Goal: Transaction & Acquisition: Download file/media

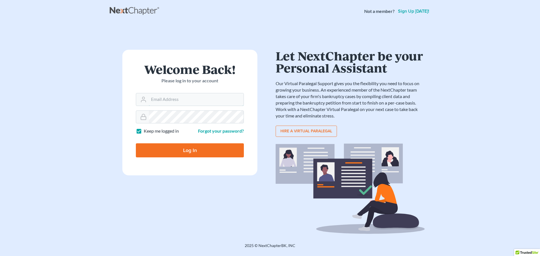
type input "[EMAIL_ADDRESS][DOMAIN_NAME]"
click at [182, 151] on input "Log In" at bounding box center [190, 150] width 108 height 14
type input "Thinking..."
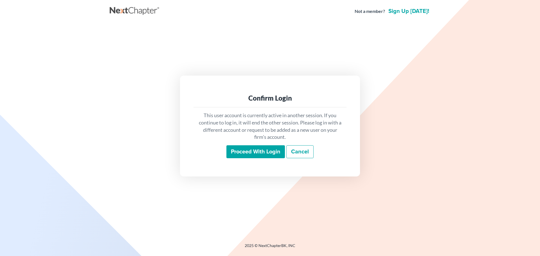
click at [259, 153] on input "Proceed with login" at bounding box center [255, 151] width 58 height 13
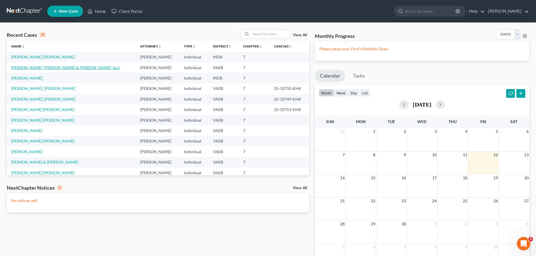
click at [52, 69] on link "[PERSON_NAME], [PERSON_NAME] & [PERSON_NAME], Suri" at bounding box center [65, 67] width 109 height 5
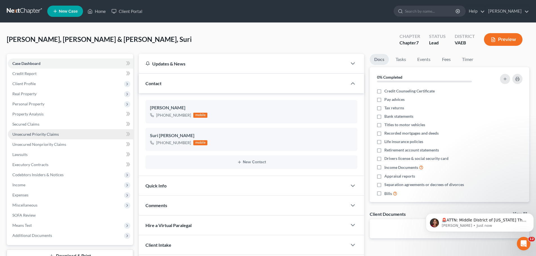
scroll to position [43, 0]
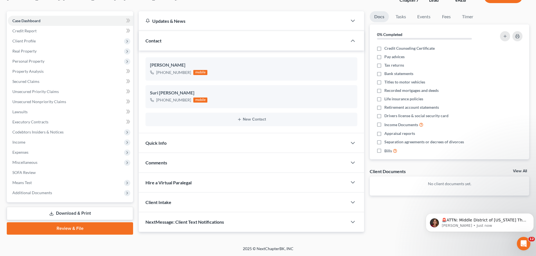
click at [75, 214] on link "Download & Print" at bounding box center [70, 213] width 126 height 13
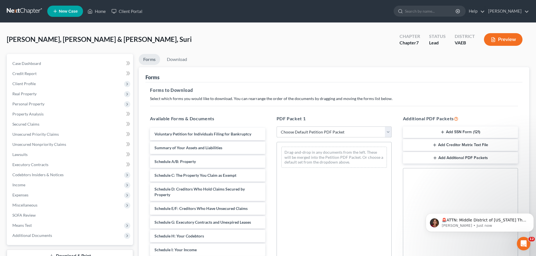
click at [353, 131] on select "Choose Default Petition PDF Packet Complete Bankruptcy Petition (all forms and …" at bounding box center [333, 132] width 115 height 11
select select "0"
click at [276, 127] on select "Choose Default Petition PDF Packet Complete Bankruptcy Petition (all forms and …" at bounding box center [333, 132] width 115 height 11
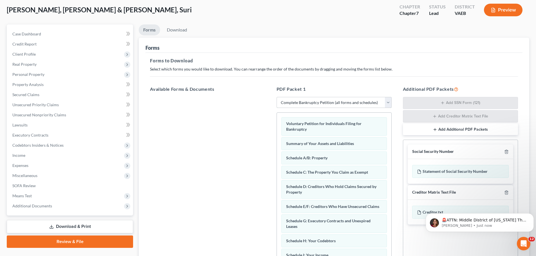
scroll to position [92, 0]
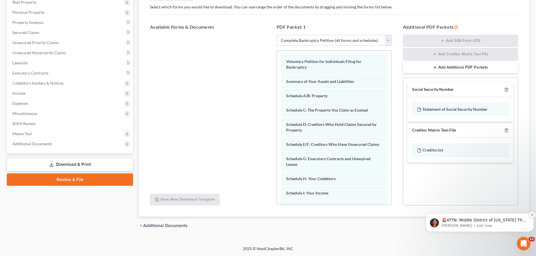
click at [532, 215] on icon "Dismiss notification" at bounding box center [531, 214] width 3 height 3
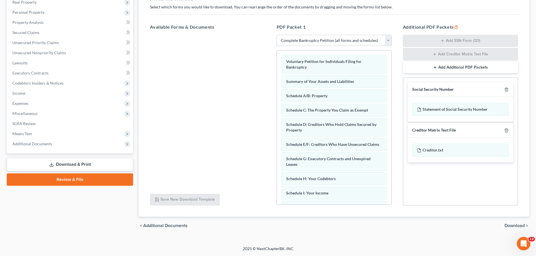
click at [517, 226] on span "Download" at bounding box center [514, 226] width 20 height 4
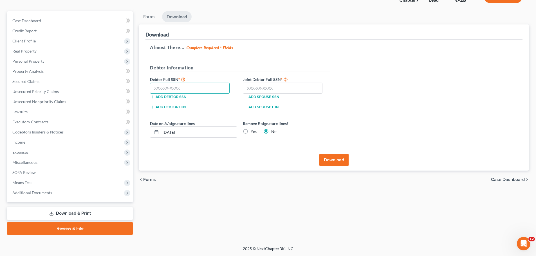
click at [160, 88] on input "text" at bounding box center [190, 88] width 80 height 11
click at [302, 209] on div "Forms Download Forms Forms to Download Select which forms you would like to dow…" at bounding box center [334, 123] width 396 height 224
click at [154, 87] on input "text" at bounding box center [190, 88] width 80 height 11
type input "225-67-2280"
type input "686-05-7539"
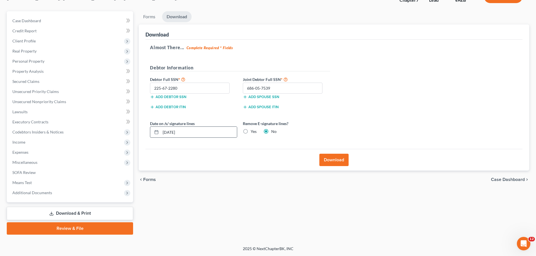
click at [158, 132] on icon at bounding box center [156, 132] width 4 height 4
click at [157, 132] on icon at bounding box center [156, 132] width 4 height 4
click at [182, 132] on input "[DATE]" at bounding box center [199, 132] width 76 height 11
click at [173, 132] on input "[DATE]" at bounding box center [199, 132] width 76 height 11
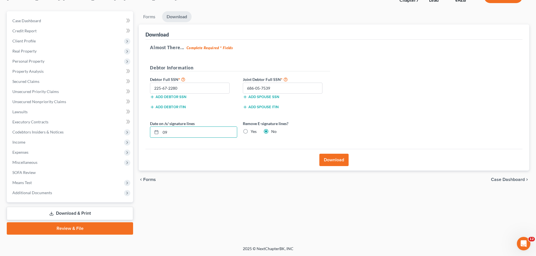
type input "0"
click at [192, 134] on input "08272025" at bounding box center [199, 132] width 76 height 11
type input "[DATE]"
click at [251, 132] on label "Yes" at bounding box center [254, 132] width 6 height 6
click at [253, 132] on input "Yes" at bounding box center [255, 131] width 4 height 4
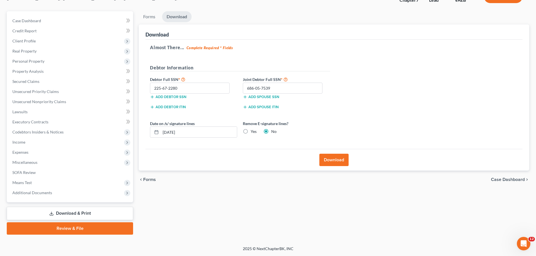
radio input "true"
radio input "false"
click at [335, 160] on button "Download" at bounding box center [333, 160] width 29 height 12
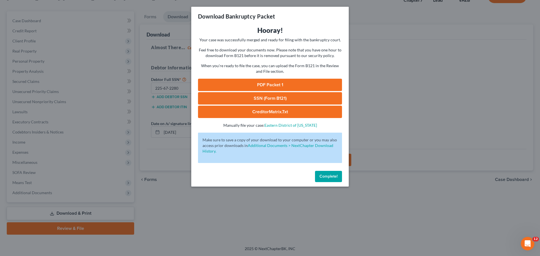
click at [278, 86] on link "PDF Packet 1" at bounding box center [270, 85] width 144 height 12
click at [278, 97] on link "SSN (Form B121)" at bounding box center [270, 98] width 144 height 12
click at [274, 112] on link "CreditorMatrix.txt" at bounding box center [270, 112] width 144 height 12
click at [331, 177] on span "Complete!" at bounding box center [328, 176] width 18 height 5
